Goal: Find specific page/section: Find specific page/section

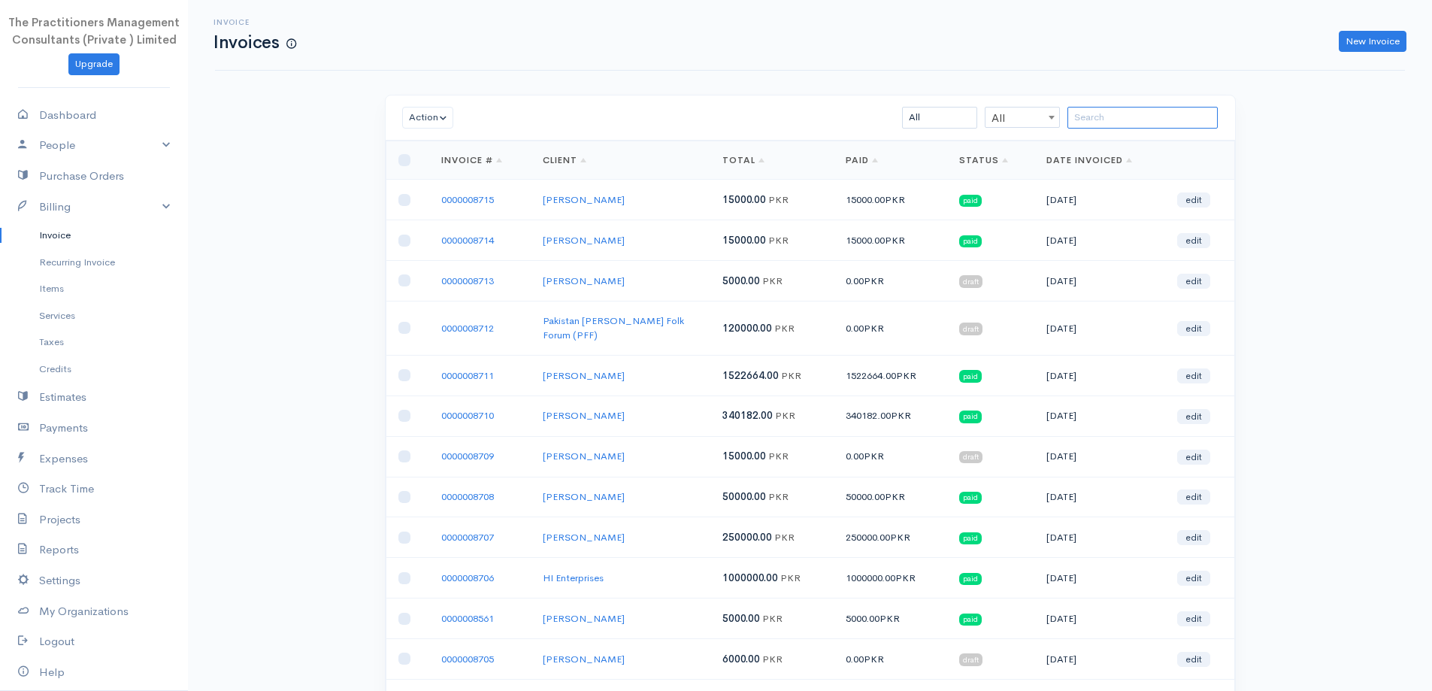
click at [1202, 107] on input "search" at bounding box center [1143, 118] width 150 height 22
type input "m"
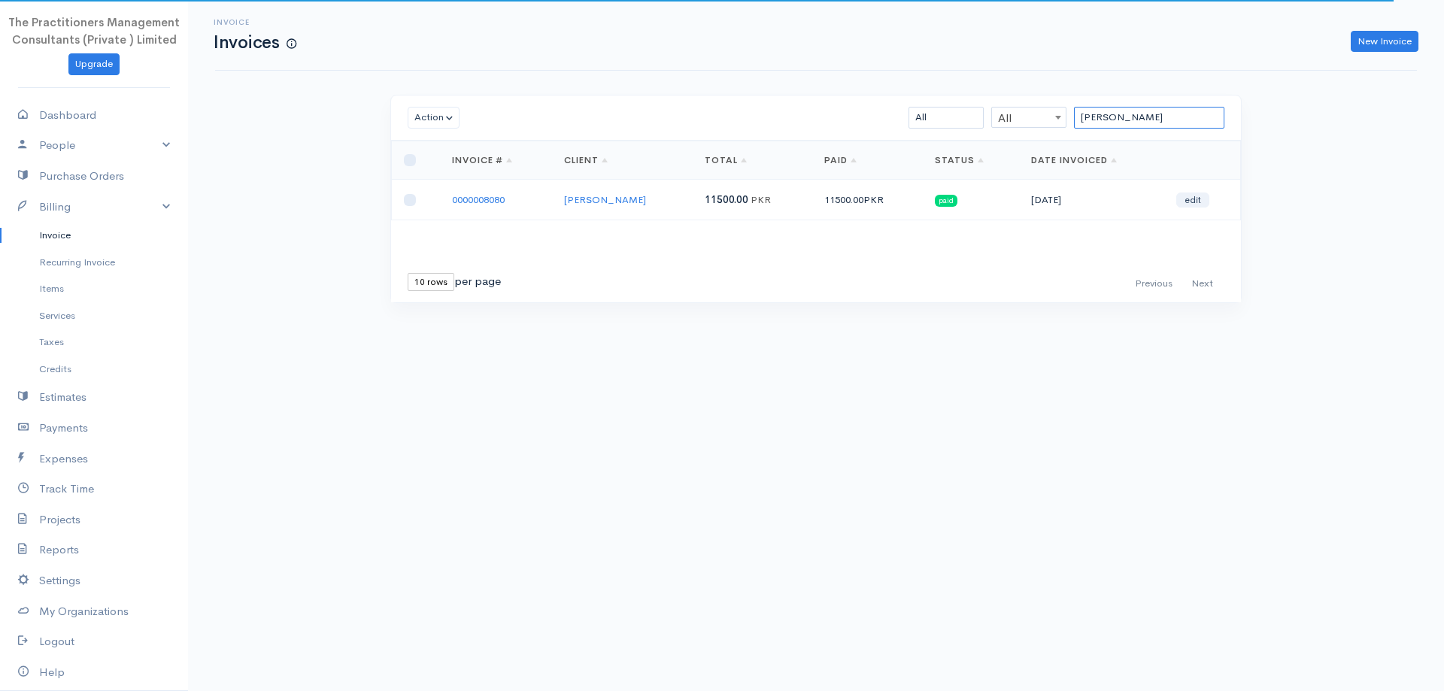
type input "[PERSON_NAME]"
click at [505, 202] on td "0000008080" at bounding box center [496, 200] width 112 height 41
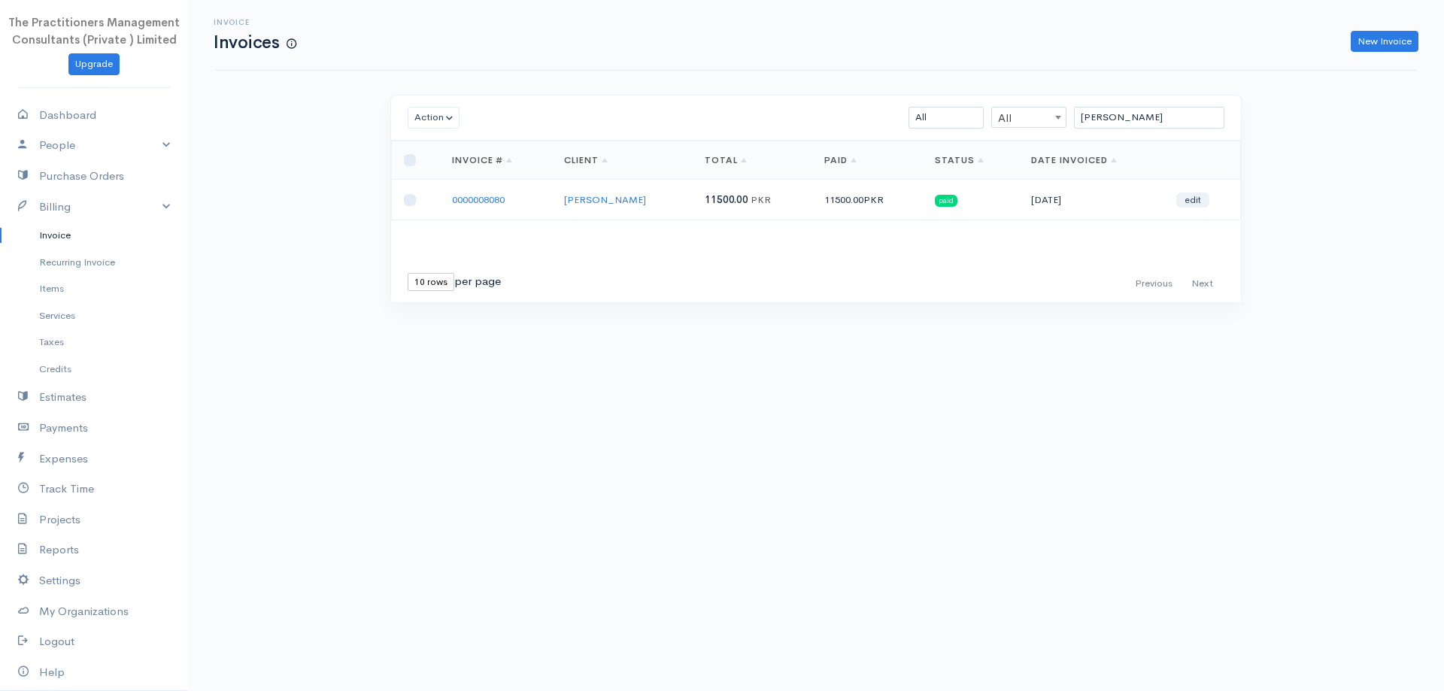
click at [490, 197] on link "0000008080" at bounding box center [478, 199] width 53 height 13
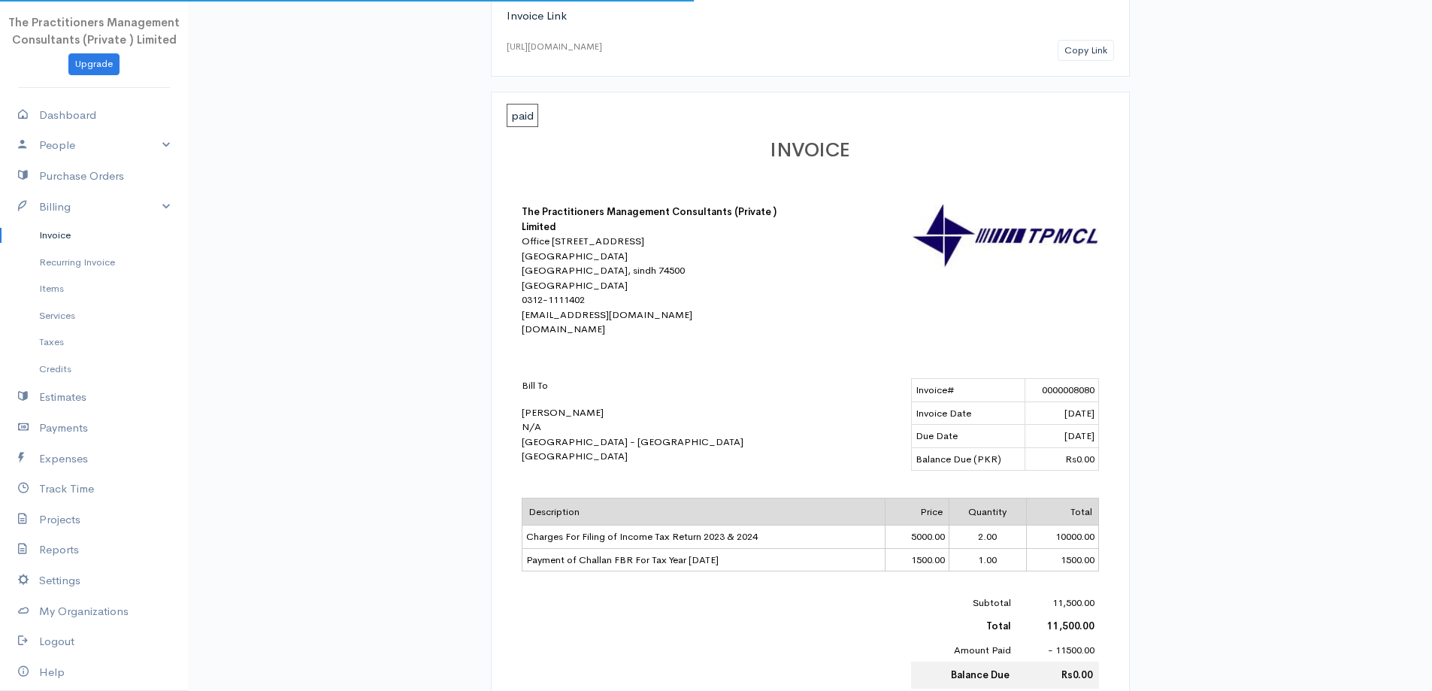
scroll to position [150, 0]
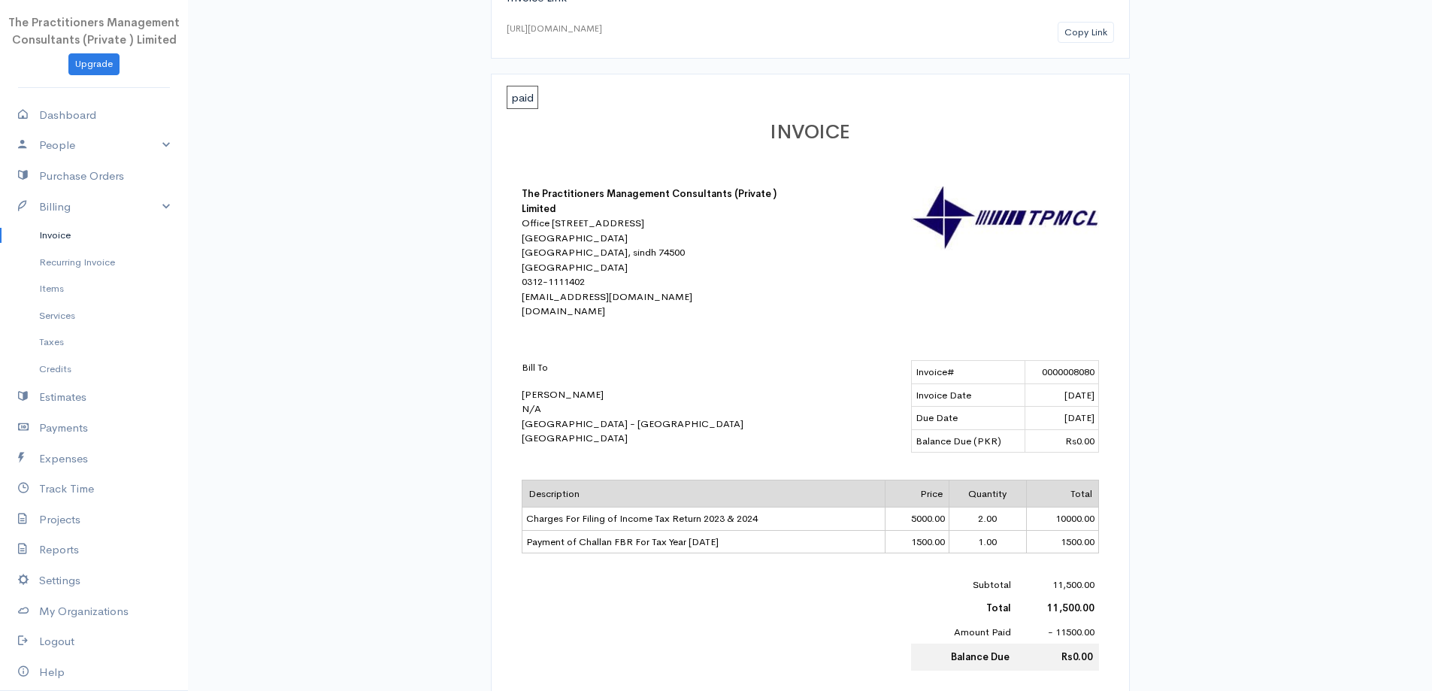
click at [115, 233] on link "Invoice" at bounding box center [94, 235] width 188 height 27
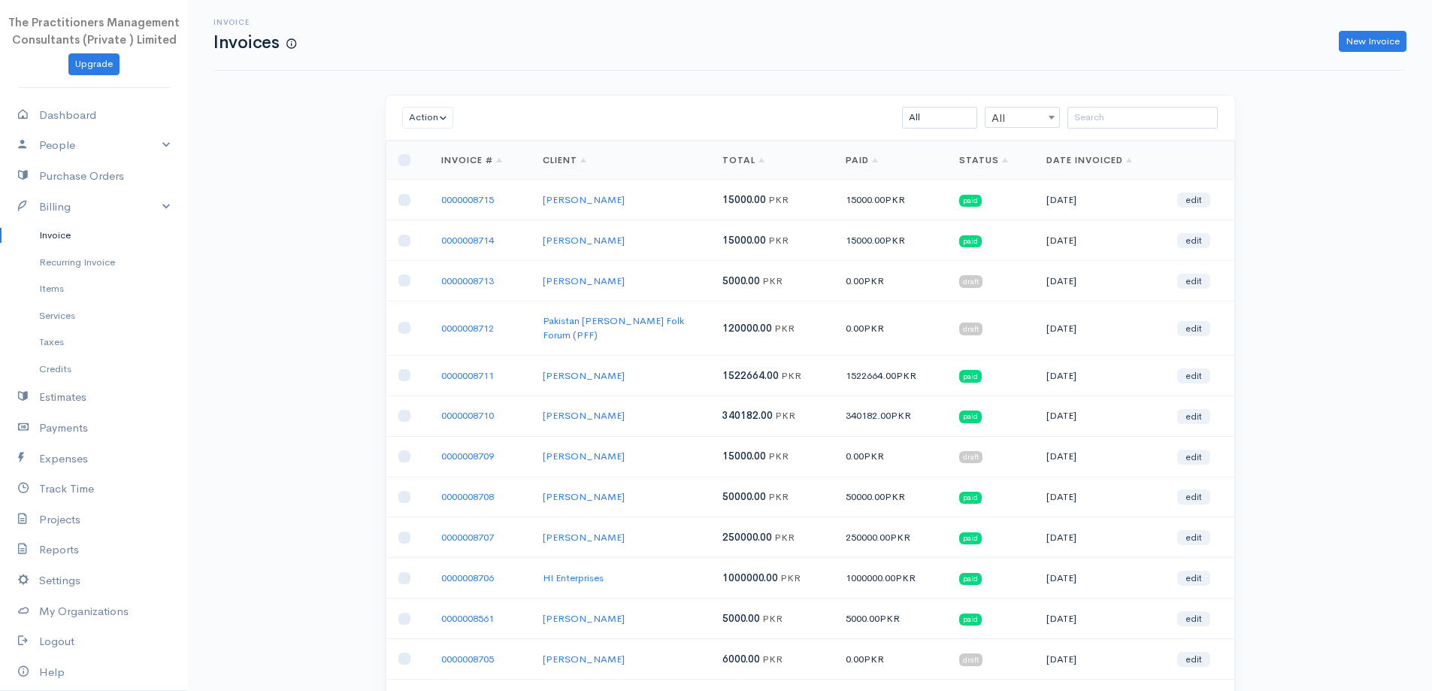
click at [1146, 129] on div "Action Archive Delete Download PDF Send Mark as Sent Mark Un-Sent Enter Payment…" at bounding box center [811, 117] width 850 height 45
click at [1144, 126] on input "search" at bounding box center [1143, 118] width 150 height 22
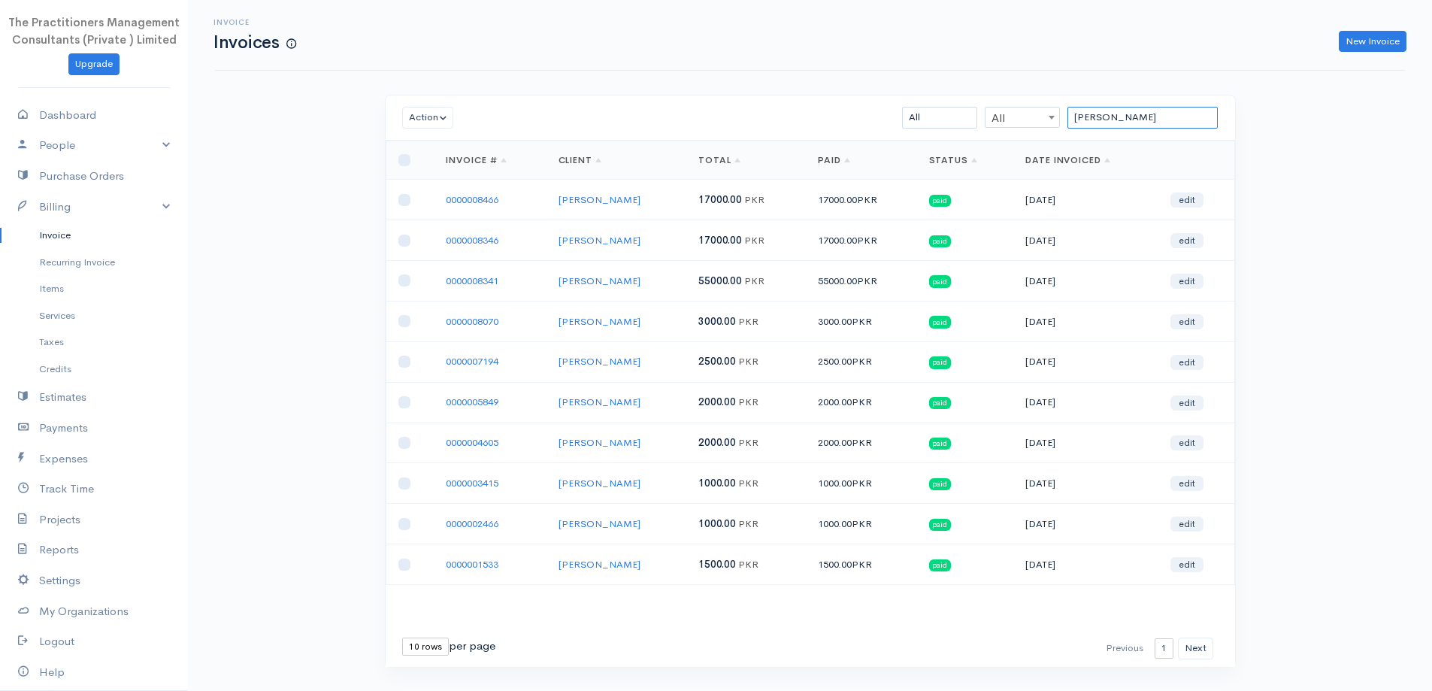
type input "[PERSON_NAME]"
drag, startPoint x: 1159, startPoint y: 120, endPoint x: 1044, endPoint y: 124, distance: 114.4
click at [1046, 124] on div "[PERSON_NAME] m All All All Draft Viewed Sent Paid Partial Overdue Unpaid/Open" at bounding box center [879, 118] width 693 height 22
paste input "[PERSON_NAME] [PERSON_NAME]"
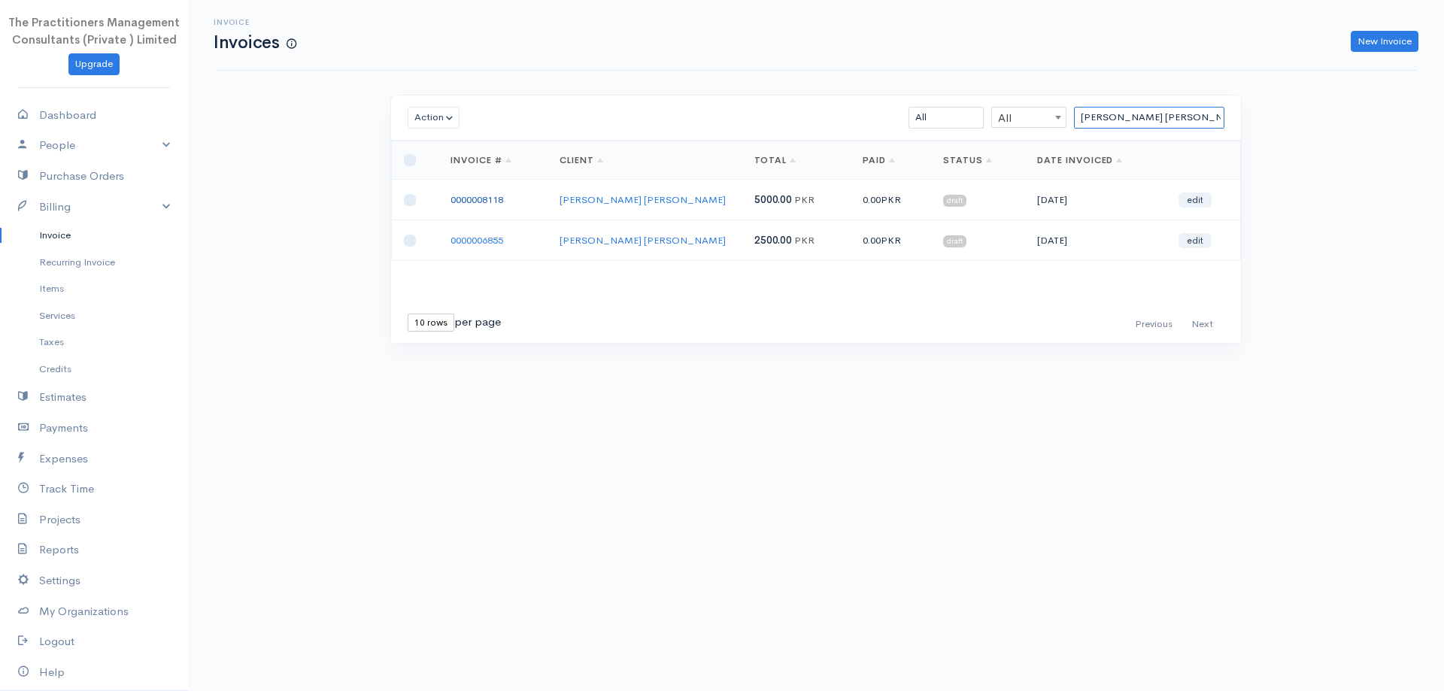
type input "[PERSON_NAME] [PERSON_NAME]"
click at [503, 197] on link "0000008118" at bounding box center [476, 199] width 53 height 13
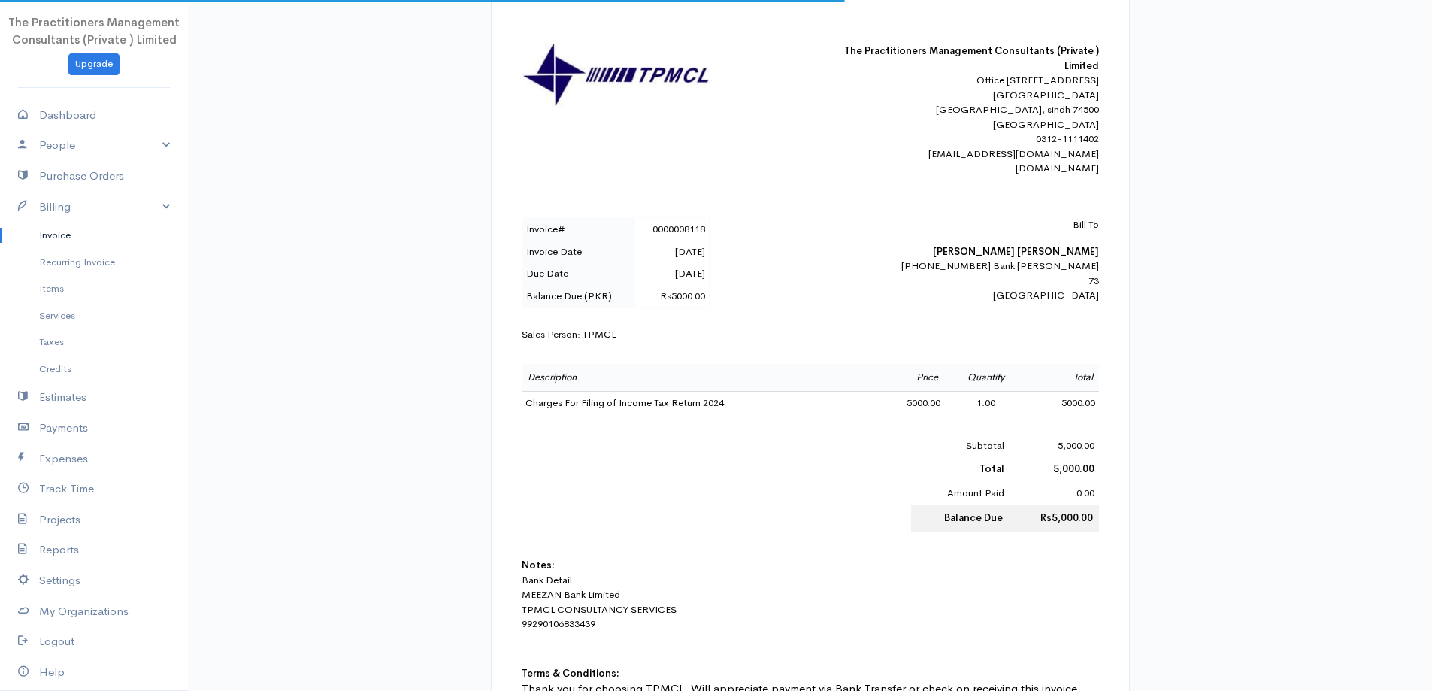
scroll to position [301, 0]
